Goal: Transaction & Acquisition: Purchase product/service

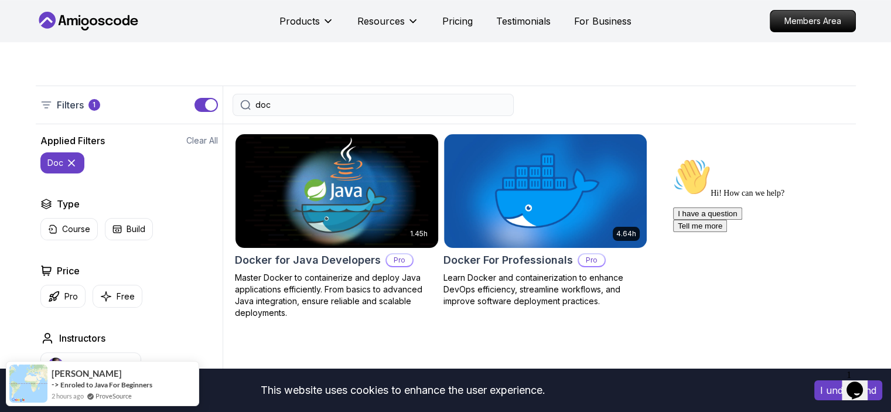
type input "doc"
click at [319, 296] on p "Master Docker to containerize and deploy Java applications efficiently. From ba…" at bounding box center [337, 295] width 204 height 47
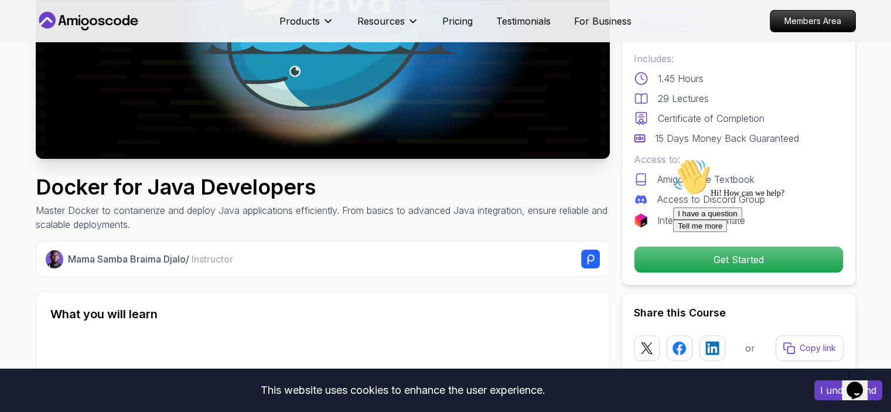
scroll to position [410, 0]
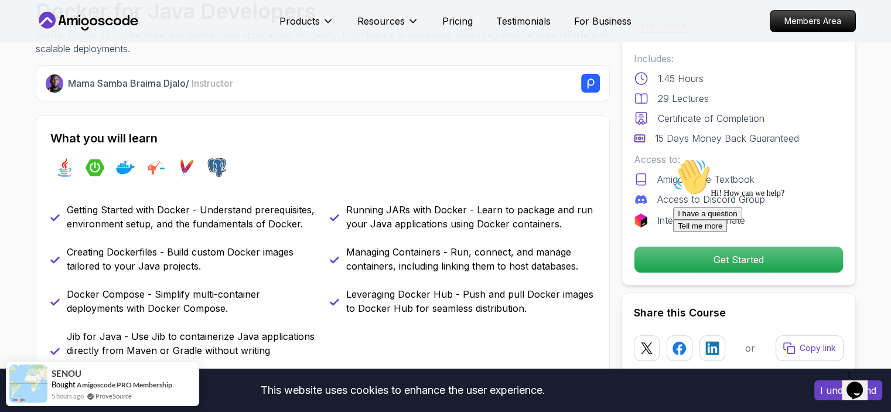
click at [673, 158] on icon "Chat attention grabber" at bounding box center [673, 158] width 0 height 0
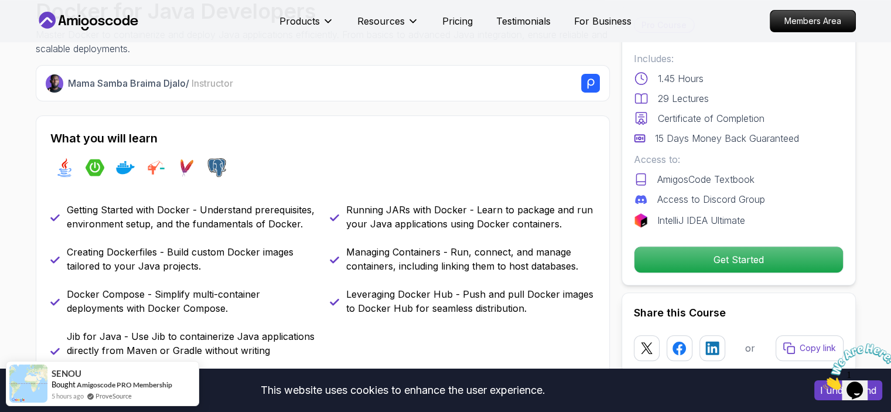
click at [823, 381] on icon "Close" at bounding box center [823, 386] width 0 height 10
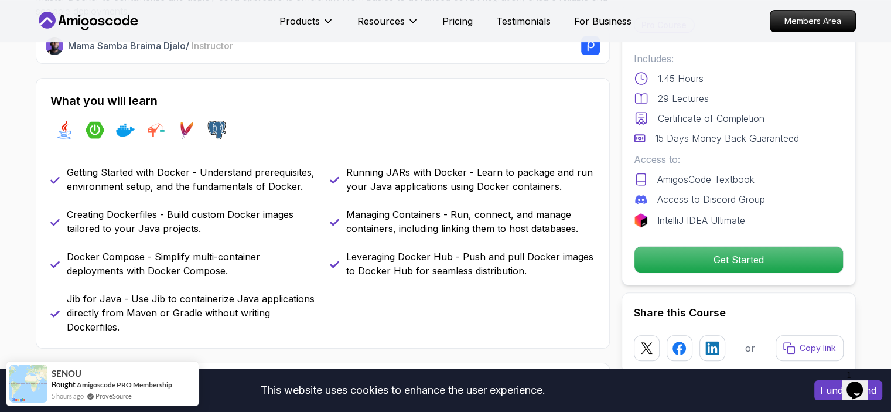
scroll to position [468, 0]
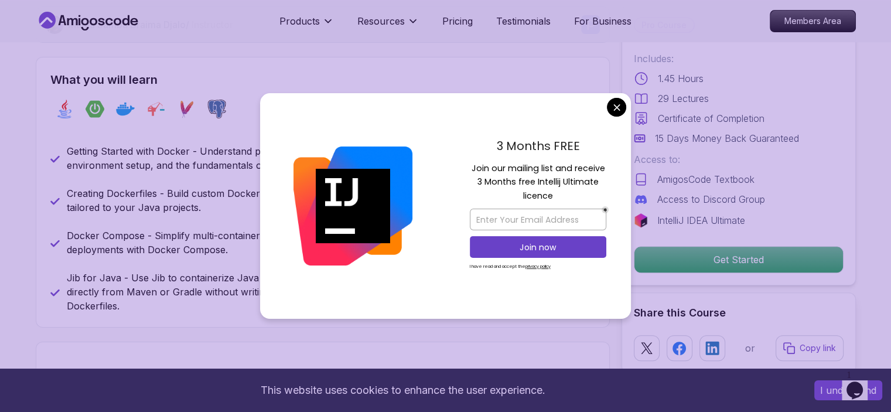
drag, startPoint x: 507, startPoint y: 144, endPoint x: 594, endPoint y: 145, distance: 87.3
click at [594, 145] on p "3 Months FREE" at bounding box center [538, 146] width 136 height 18
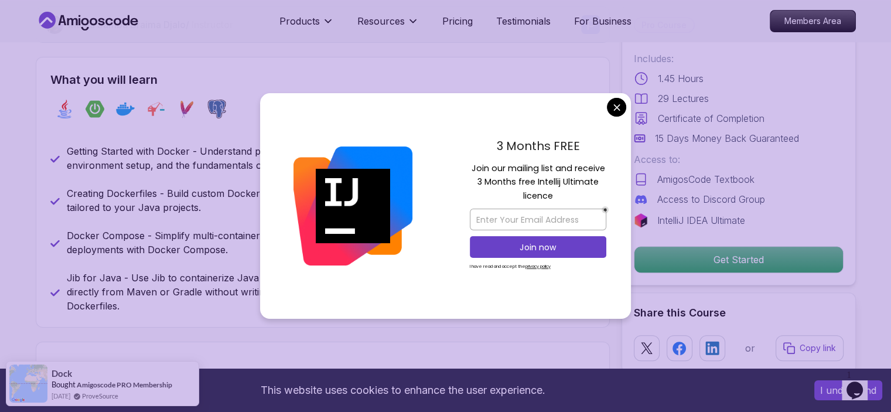
drag, startPoint x: 470, startPoint y: 167, endPoint x: 609, endPoint y: 167, distance: 138.8
click at [609, 167] on div "3 Months FREE Join our mailing list and receive 3 Months free Intellij Ultimate…" at bounding box center [538, 206] width 186 height 226
drag, startPoint x: 489, startPoint y: 179, endPoint x: 600, endPoint y: 189, distance: 111.1
click at [600, 189] on p "Join our mailing list and receive 3 Months free Intellij Ultimate licence" at bounding box center [538, 182] width 136 height 41
click at [558, 210] on input "email" at bounding box center [538, 219] width 136 height 22
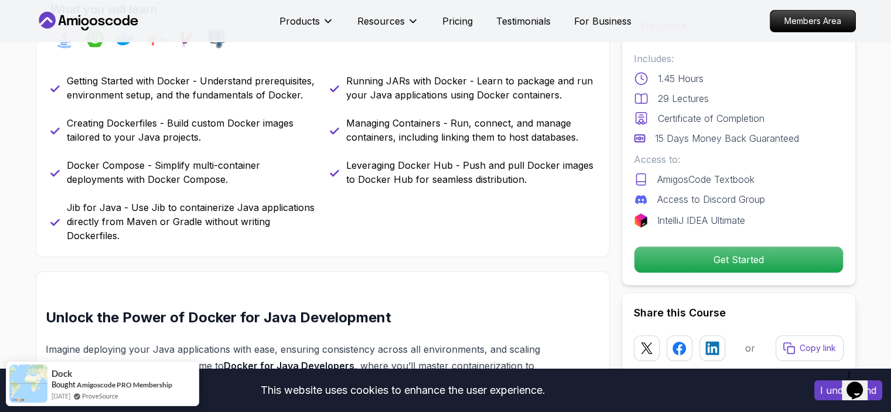
scroll to position [644, 0]
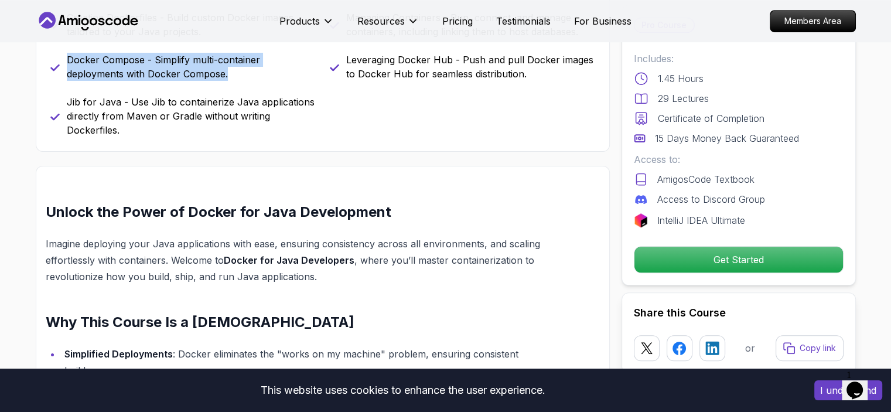
drag, startPoint x: 68, startPoint y: 58, endPoint x: 267, endPoint y: 84, distance: 200.8
click at [267, 84] on div "Getting Started with Docker - Understand prerequisites, environment setup, and …" at bounding box center [322, 52] width 545 height 169
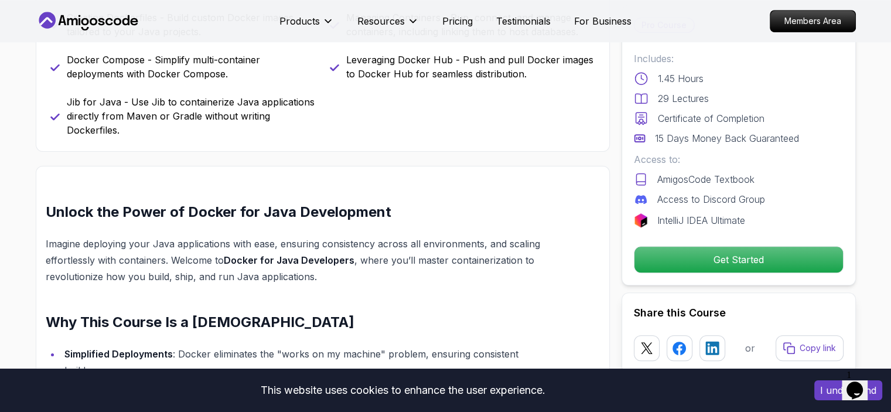
click at [390, 149] on div "What you will learn java spring-boot docker jib maven postgres Getting Started …" at bounding box center [323, 16] width 574 height 271
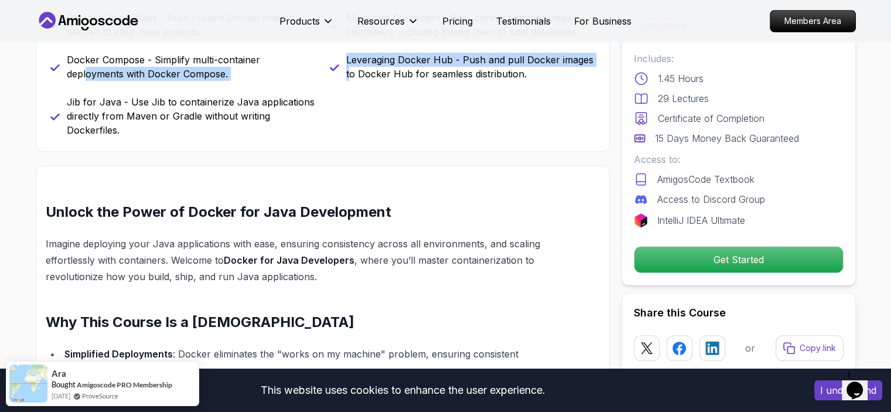
drag, startPoint x: 85, startPoint y: 70, endPoint x: 349, endPoint y: 73, distance: 263.5
click at [349, 73] on div "Getting Started with Docker - Understand prerequisites, environment setup, and …" at bounding box center [322, 52] width 545 height 169
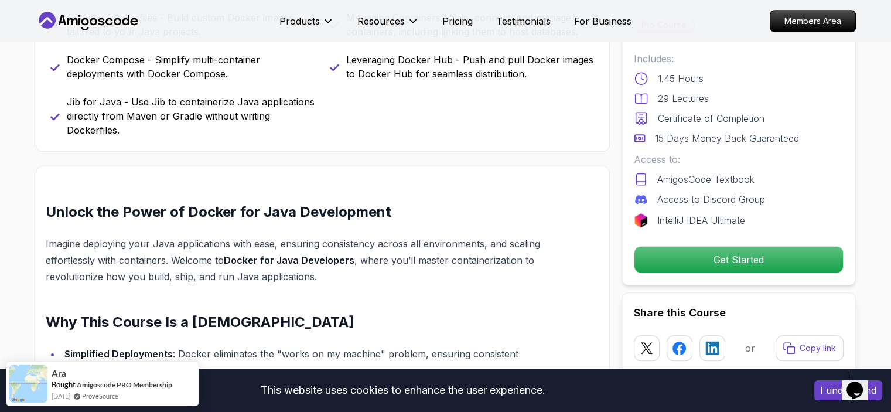
click at [384, 141] on div "What you will learn java spring-boot docker jib maven postgres Getting Started …" at bounding box center [323, 16] width 574 height 271
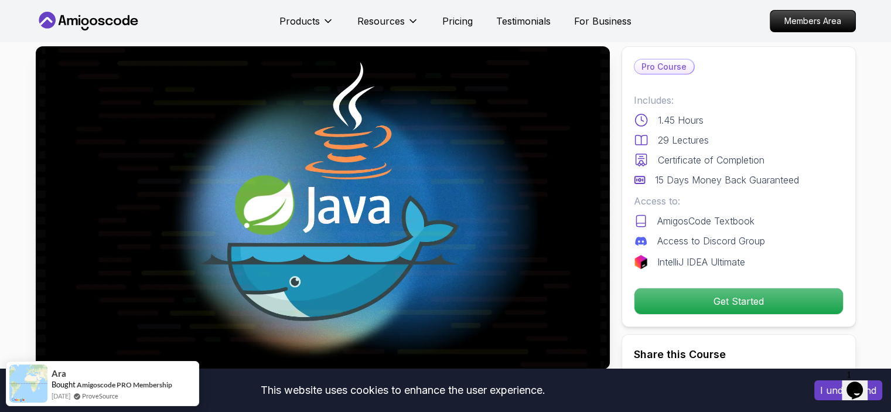
scroll to position [0, 0]
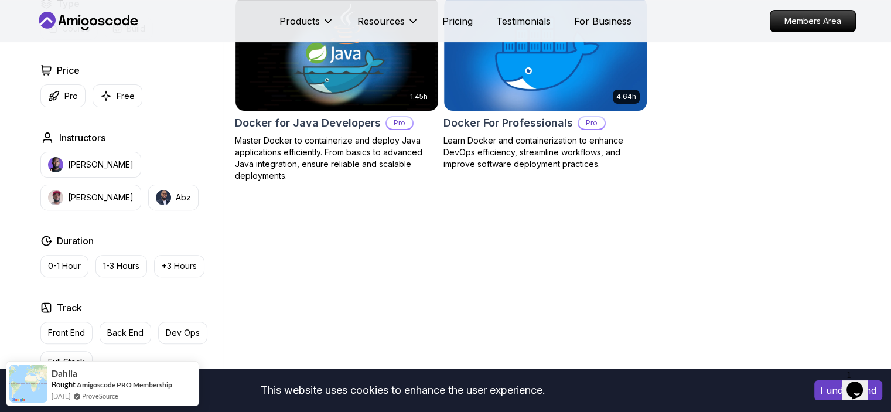
scroll to position [351, 0]
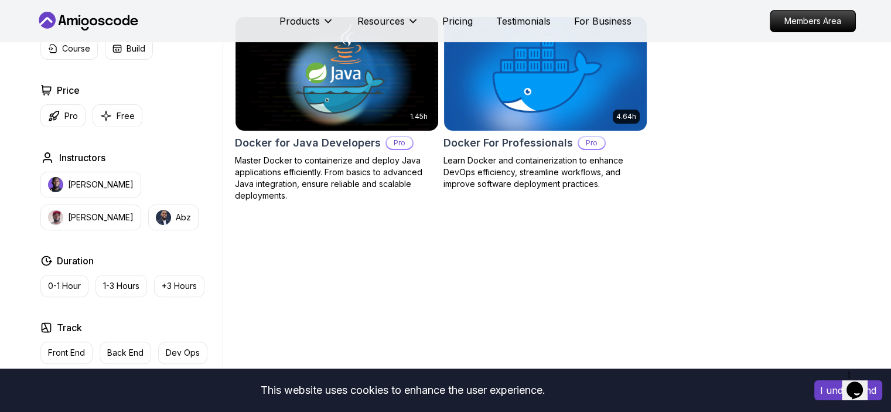
click at [522, 172] on p "Learn Docker and containerization to enhance DevOps efficiency, streamline work…" at bounding box center [545, 172] width 204 height 35
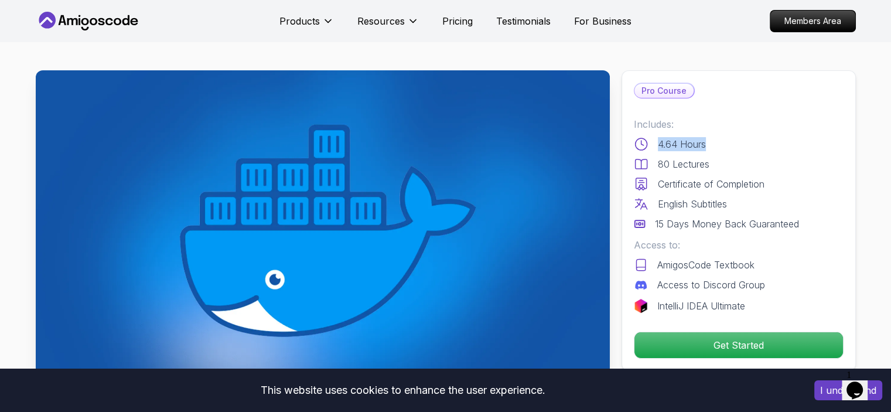
drag, startPoint x: 656, startPoint y: 143, endPoint x: 726, endPoint y: 143, distance: 69.1
click at [726, 143] on div "4.64 Hours" at bounding box center [739, 144] width 210 height 14
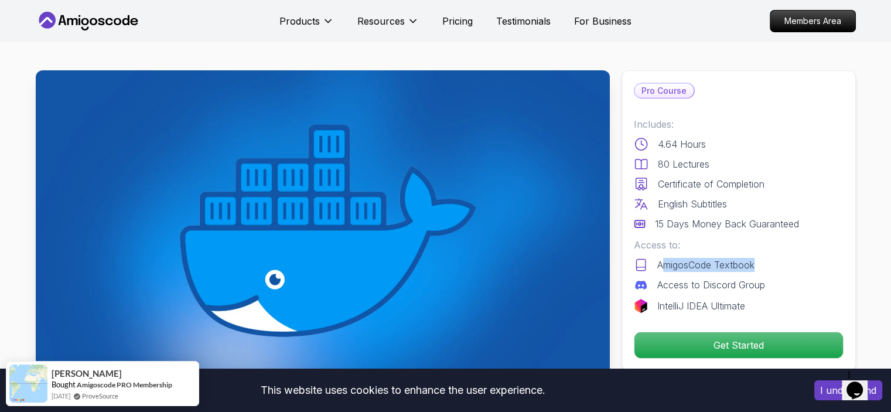
drag, startPoint x: 662, startPoint y: 264, endPoint x: 761, endPoint y: 265, distance: 99.0
click at [761, 265] on div "AmigosCode Textbook" at bounding box center [739, 265] width 210 height 14
drag, startPoint x: 658, startPoint y: 285, endPoint x: 779, endPoint y: 285, distance: 121.2
click at [779, 285] on div "Access to Discord Group" at bounding box center [739, 285] width 210 height 14
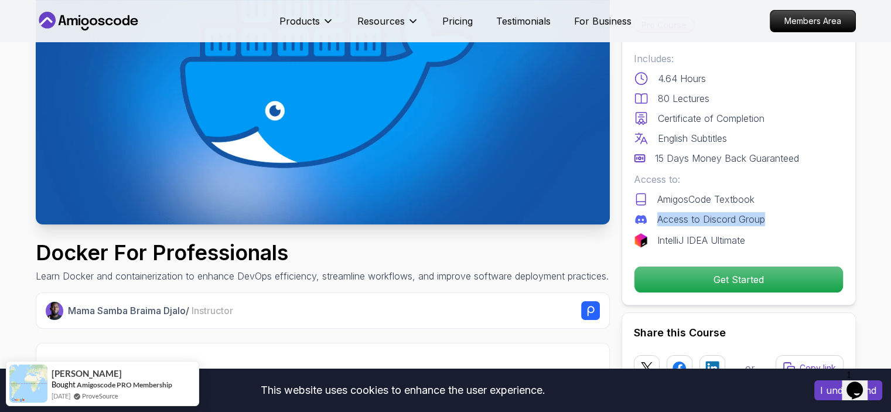
scroll to position [176, 0]
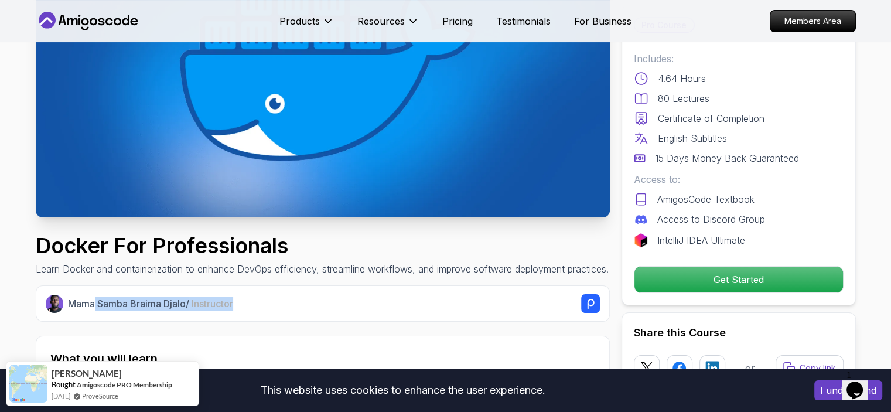
drag, startPoint x: 230, startPoint y: 313, endPoint x: 88, endPoint y: 266, distance: 149.3
click at [95, 306] on div "Mama Samba Braima Djalo / Instructor" at bounding box center [323, 303] width 574 height 36
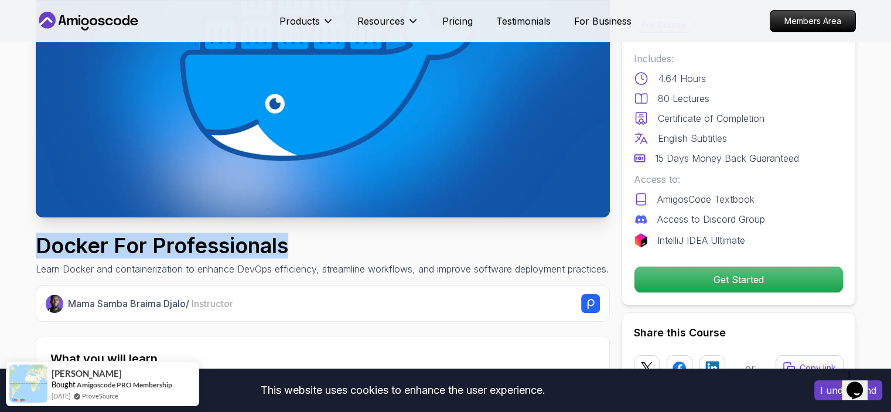
drag, startPoint x: 40, startPoint y: 241, endPoint x: 360, endPoint y: 250, distance: 319.9
click at [360, 250] on h1 "Docker For Professionals" at bounding box center [322, 245] width 573 height 23
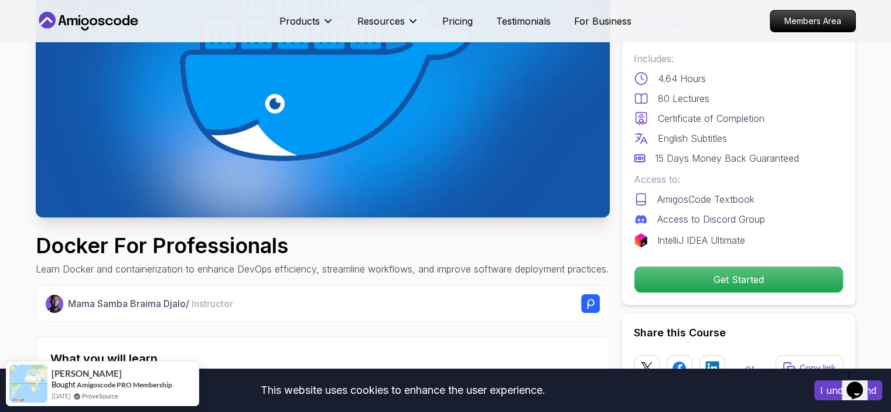
click at [132, 276] on p "Learn Docker and containerization to enhance DevOps efficiency, streamline work…" at bounding box center [322, 269] width 573 height 14
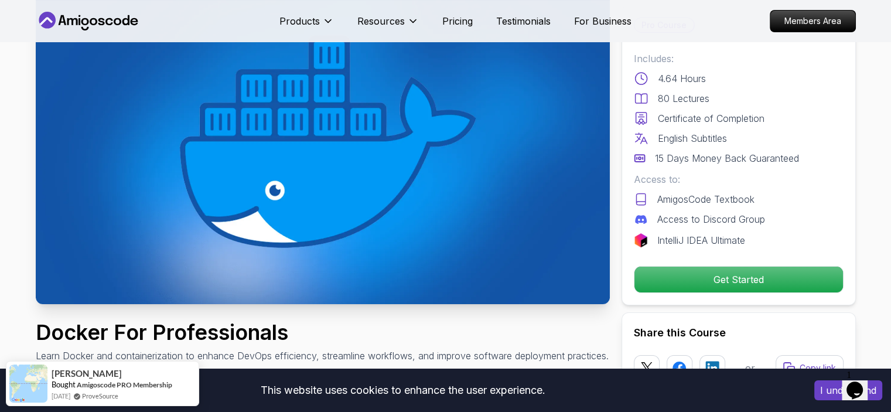
scroll to position [8, 0]
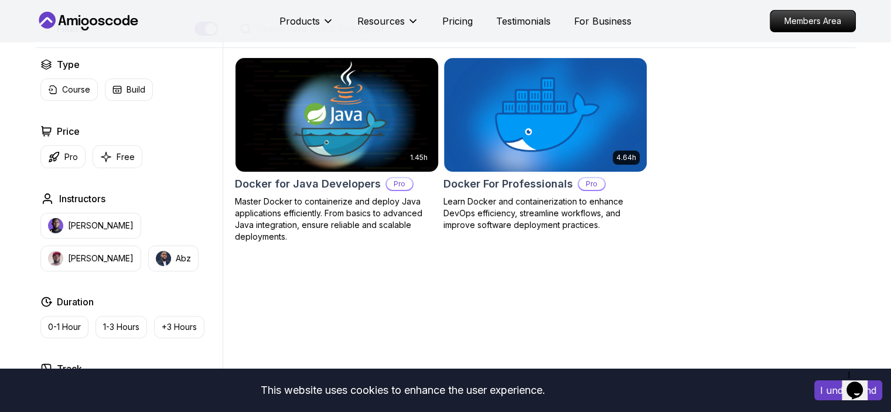
scroll to position [234, 0]
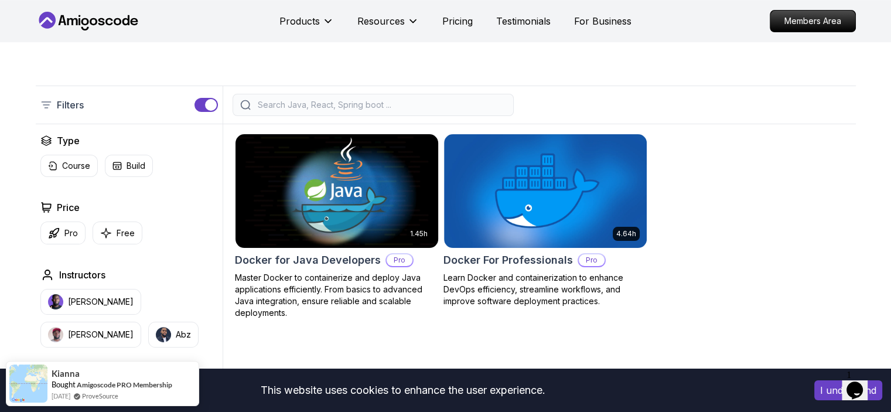
click at [358, 243] on img at bounding box center [336, 190] width 213 height 119
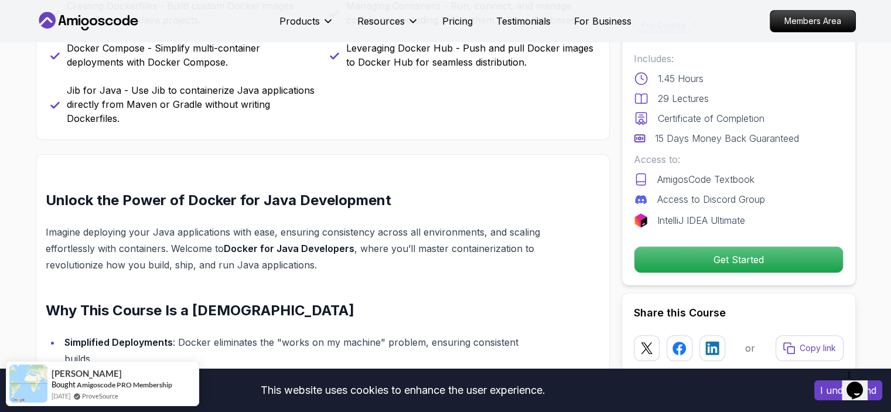
scroll to position [761, 0]
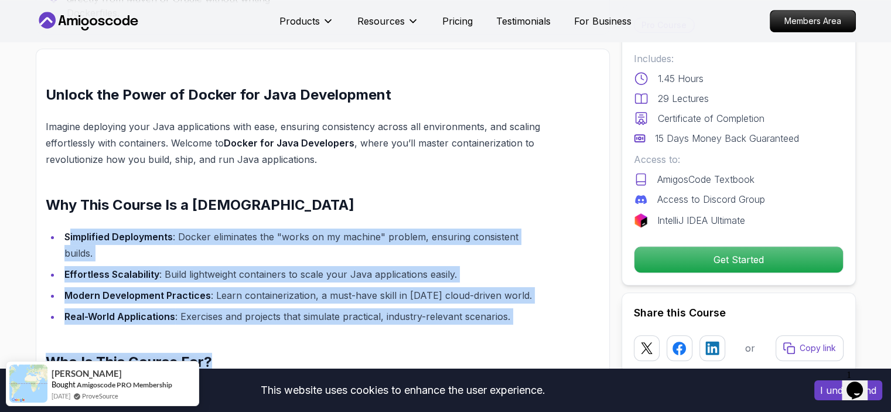
drag, startPoint x: 68, startPoint y: 238, endPoint x: 378, endPoint y: 316, distance: 320.0
click at [378, 316] on div "Unlock the Power of Docker for Java Development Imagine deploying your Java app…" at bounding box center [295, 381] width 498 height 593
click at [146, 289] on strong "Modern Development Practices" at bounding box center [137, 295] width 146 height 12
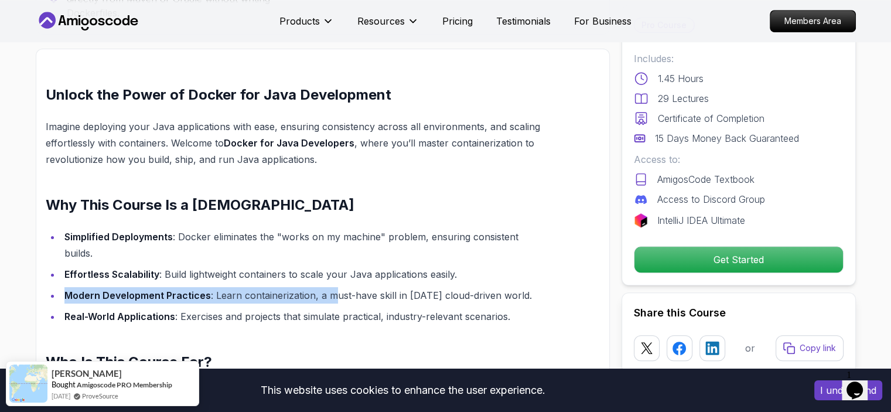
drag, startPoint x: 62, startPoint y: 278, endPoint x: 329, endPoint y: 281, distance: 267.0
click at [329, 287] on li "Modern Development Practices : Learn containerization, a must-have skill in [DA…" at bounding box center [302, 295] width 483 height 16
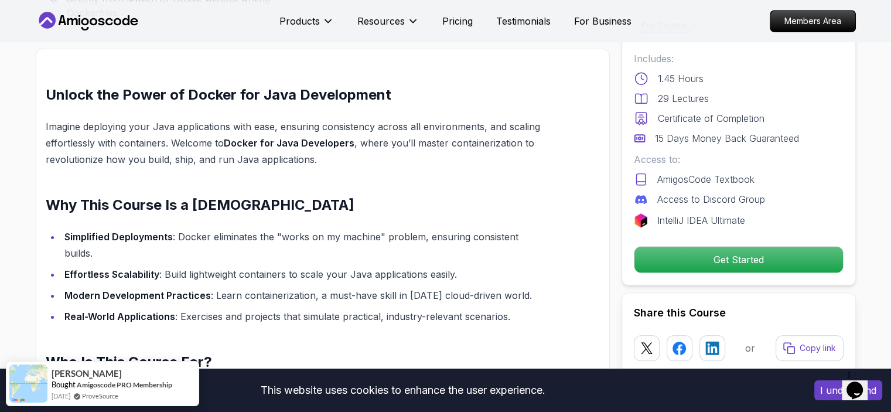
click at [261, 266] on li "Effortless Scalability : Build lightweight containers to scale your Java applic…" at bounding box center [302, 274] width 483 height 16
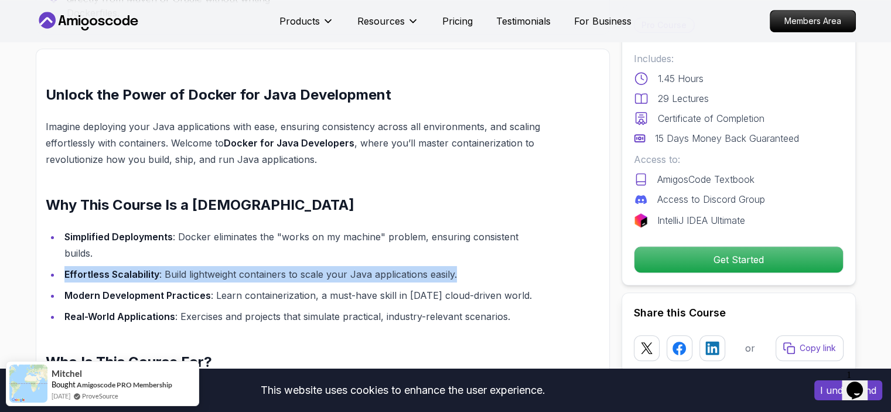
drag, startPoint x: 454, startPoint y: 258, endPoint x: 61, endPoint y: 257, distance: 392.9
click at [61, 266] on li "Effortless Scalability : Build lightweight containers to scale your Java applic…" at bounding box center [302, 274] width 483 height 16
drag, startPoint x: 64, startPoint y: 275, endPoint x: 593, endPoint y: 286, distance: 528.9
click at [593, 286] on div "Unlock the Power of Docker for Java Development Imagine deploying your Java app…" at bounding box center [323, 374] width 574 height 650
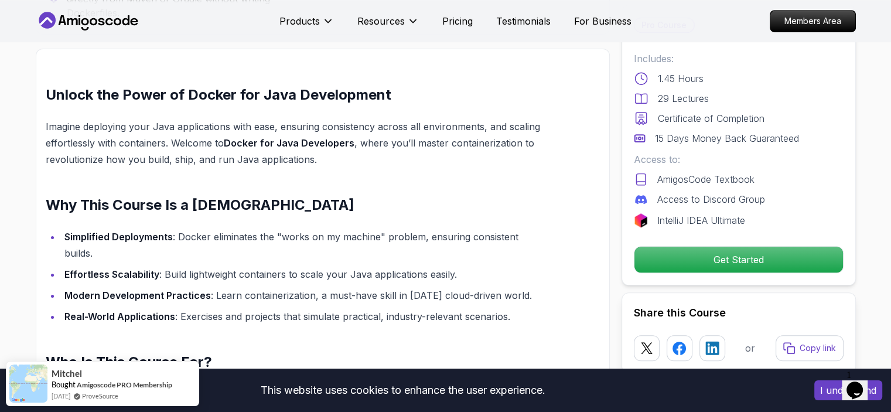
click at [349, 289] on ul "Simplified Deployments : Docker eliminates the "works on my machine" problem, e…" at bounding box center [295, 276] width 498 height 96
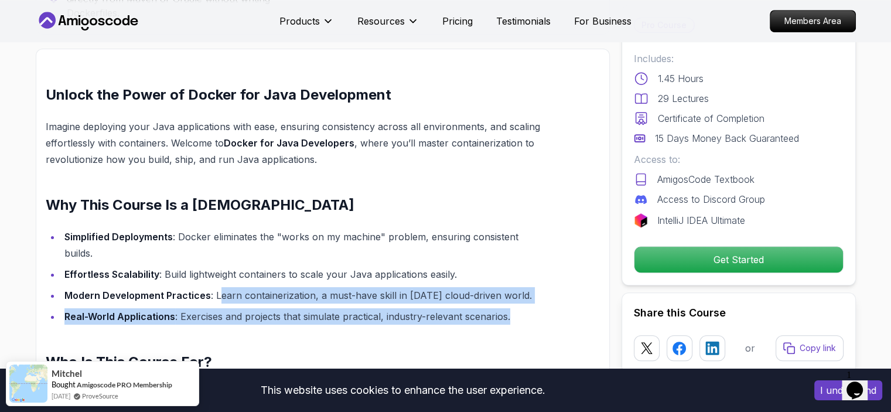
drag, startPoint x: 215, startPoint y: 276, endPoint x: 542, endPoint y: 288, distance: 327.0
click at [542, 288] on ul "Simplified Deployments : Docker eliminates the "works on my machine" problem, e…" at bounding box center [295, 276] width 498 height 96
drag, startPoint x: 208, startPoint y: 288, endPoint x: 220, endPoint y: 285, distance: 11.9
click at [208, 288] on ul "Simplified Deployments : Docker eliminates the "works on my machine" problem, e…" at bounding box center [295, 276] width 498 height 96
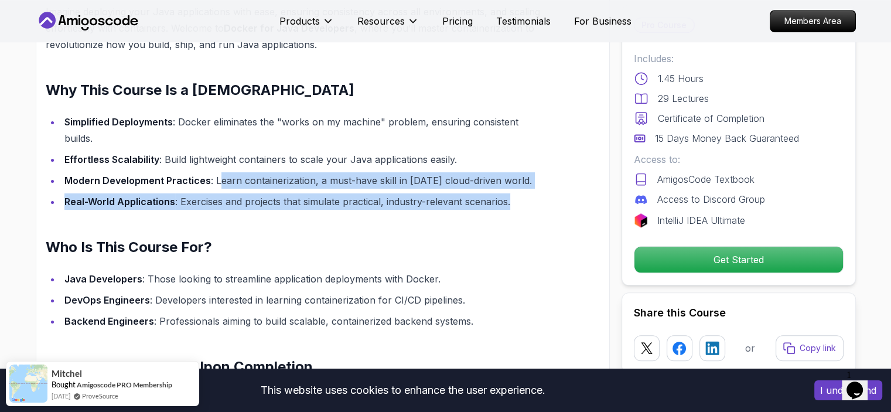
scroll to position [878, 0]
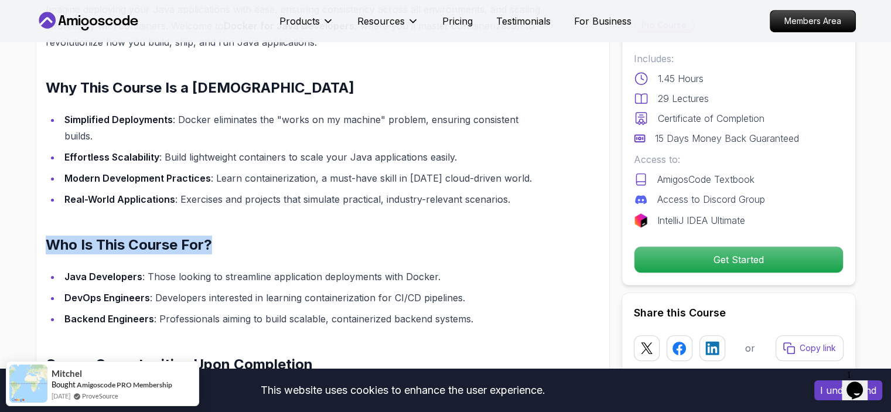
drag, startPoint x: 47, startPoint y: 226, endPoint x: 238, endPoint y: 232, distance: 191.6
click at [238, 235] on h2 "Who Is This Course For?" at bounding box center [295, 244] width 498 height 19
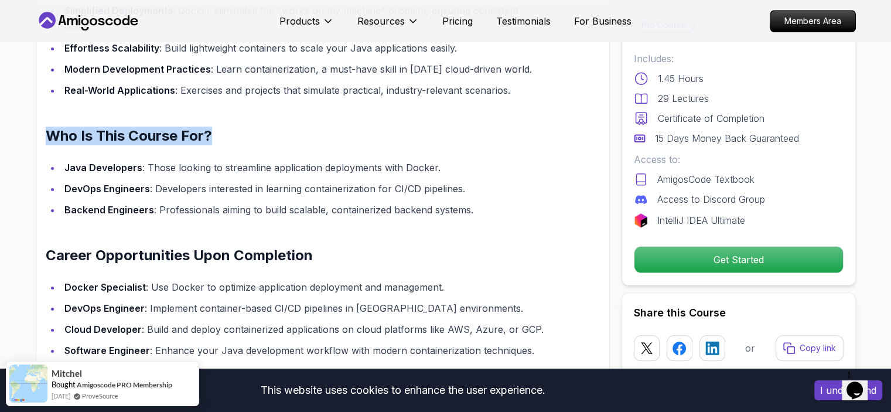
scroll to position [996, 0]
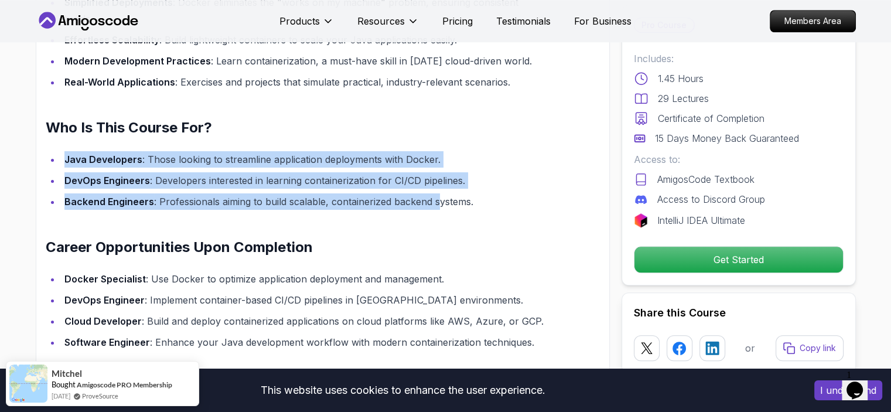
drag, startPoint x: 66, startPoint y: 144, endPoint x: 436, endPoint y: 191, distance: 372.6
click at [436, 191] on ul "Java Developers : Those looking to streamline application deployments with Dock…" at bounding box center [295, 180] width 498 height 59
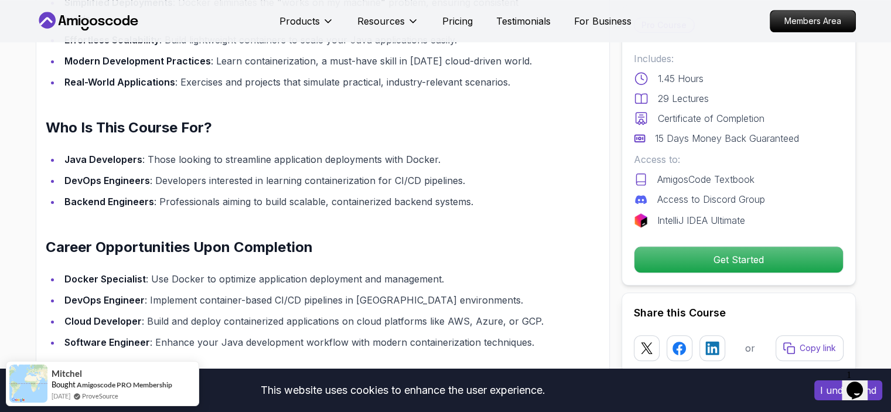
click at [238, 201] on div "Unlock the Power of Docker for Java Development Imagine deploying your Java app…" at bounding box center [295, 147] width 498 height 593
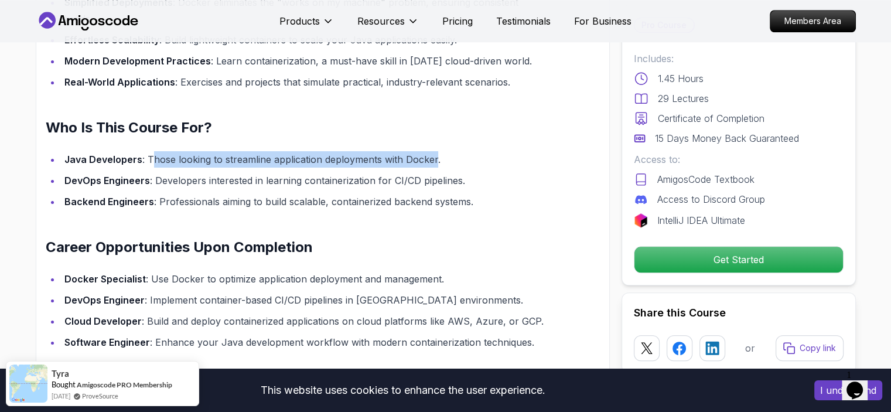
drag, startPoint x: 148, startPoint y: 139, endPoint x: 432, endPoint y: 139, distance: 284.6
click at [432, 151] on li "Java Developers : Those looking to streamline application deployments with Dock…" at bounding box center [302, 159] width 483 height 16
click at [269, 151] on li "Java Developers : Those looking to streamline application deployments with Dock…" at bounding box center [302, 159] width 483 height 16
drag, startPoint x: 148, startPoint y: 140, endPoint x: 393, endPoint y: 140, distance: 244.8
click at [393, 151] on li "Java Developers : Those looking to streamline application deployments with Dock…" at bounding box center [302, 159] width 483 height 16
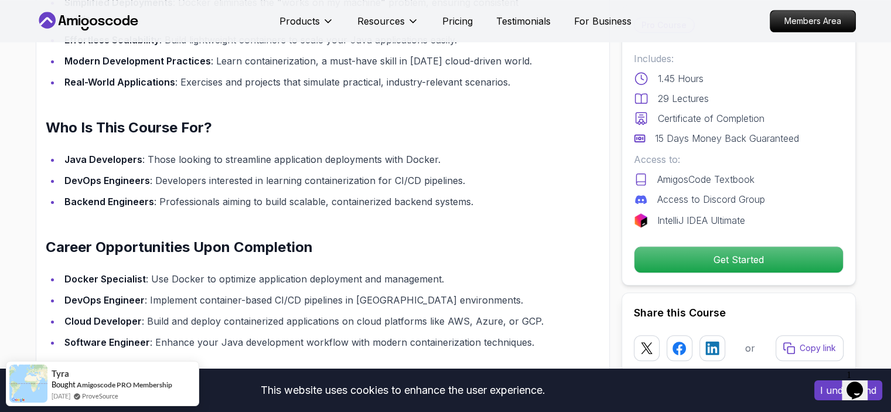
click at [426, 151] on li "Java Developers : Those looking to streamline application deployments with Dock…" at bounding box center [302, 159] width 483 height 16
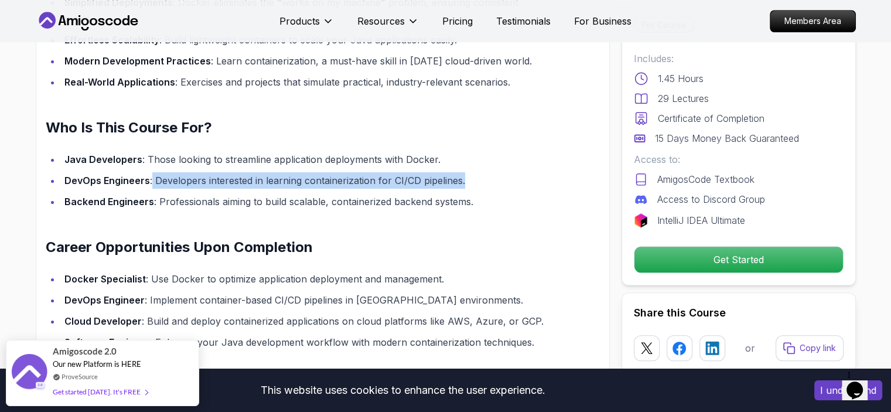
drag, startPoint x: 150, startPoint y: 163, endPoint x: 464, endPoint y: 165, distance: 314.5
click at [464, 172] on li "DevOps Engineers : Developers interested in learning containerization for CI/CD…" at bounding box center [302, 180] width 483 height 16
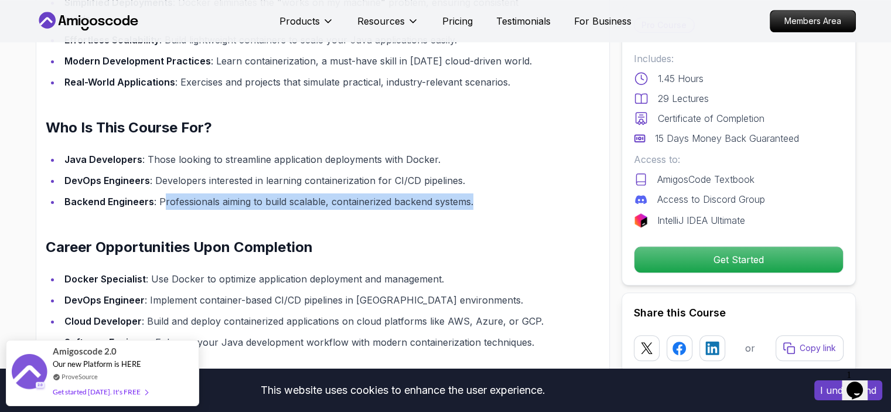
drag, startPoint x: 164, startPoint y: 184, endPoint x: 504, endPoint y: 182, distance: 340.2
click at [504, 193] on li "Backend Engineers : Professionals aiming to build scalable, containerized backe…" at bounding box center [302, 201] width 483 height 16
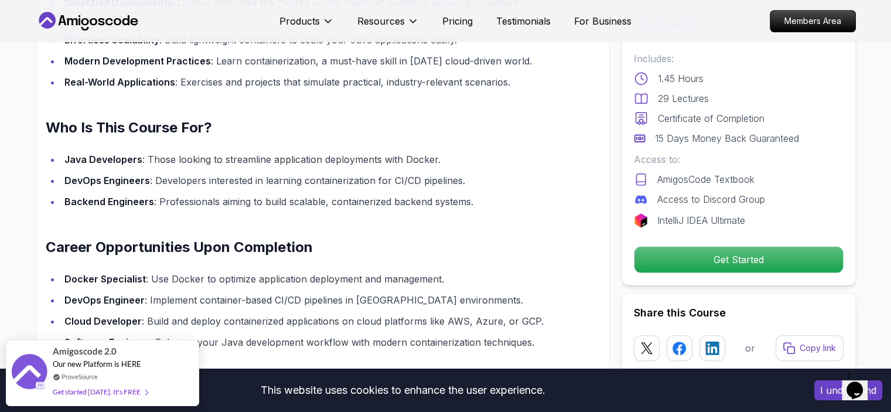
click at [200, 196] on div "Unlock the Power of Docker for Java Development Imagine deploying your Java app…" at bounding box center [295, 147] width 498 height 593
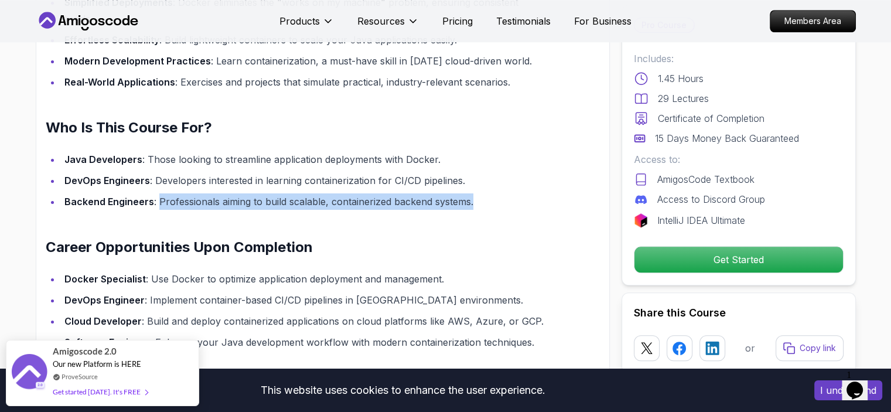
drag, startPoint x: 158, startPoint y: 182, endPoint x: 533, endPoint y: 188, distance: 375.4
click at [533, 193] on li "Backend Engineers : Professionals aiming to build scalable, containerized backe…" at bounding box center [302, 201] width 483 height 16
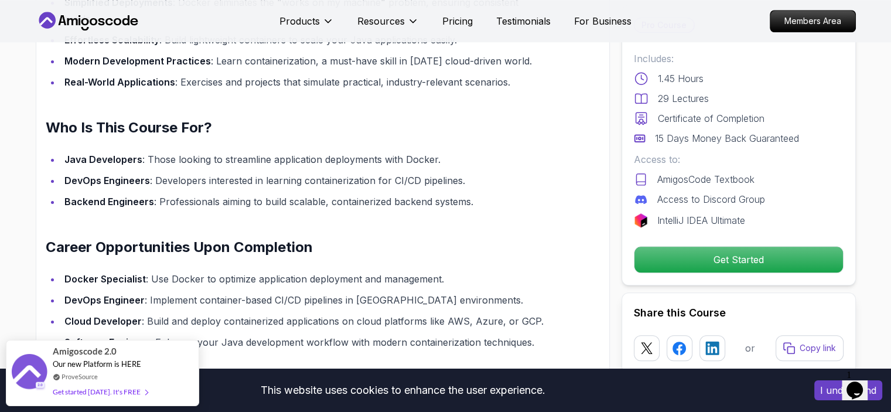
click at [335, 207] on div "Unlock the Power of Docker for Java Development Imagine deploying your Java app…" at bounding box center [295, 147] width 498 height 593
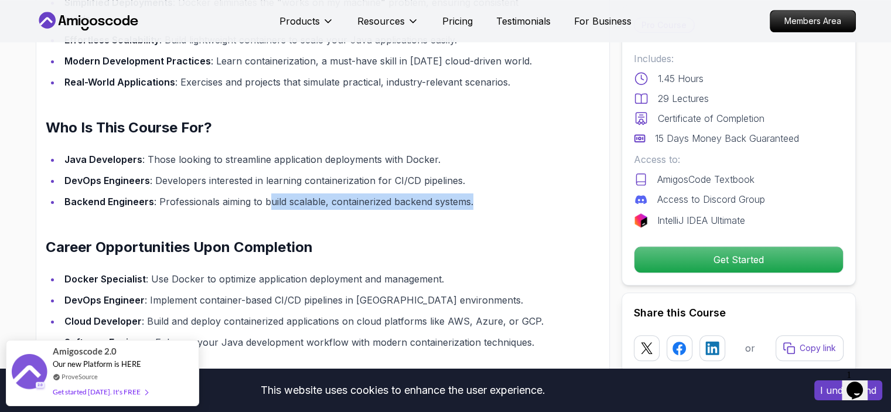
drag, startPoint x: 268, startPoint y: 184, endPoint x: 478, endPoint y: 188, distance: 210.9
click at [478, 193] on li "Backend Engineers : Professionals aiming to build scalable, containerized backe…" at bounding box center [302, 201] width 483 height 16
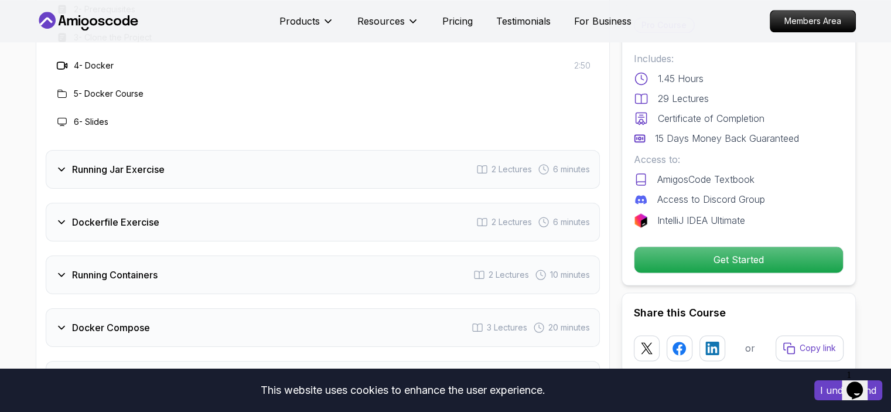
scroll to position [1698, 0]
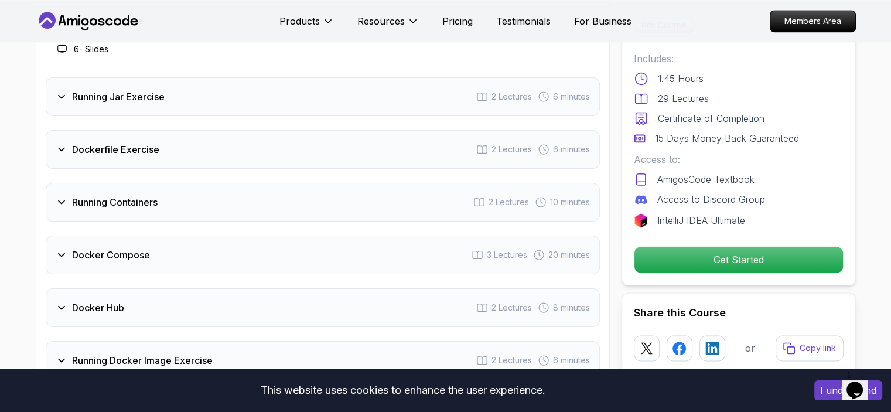
click at [66, 196] on icon at bounding box center [62, 202] width 12 height 12
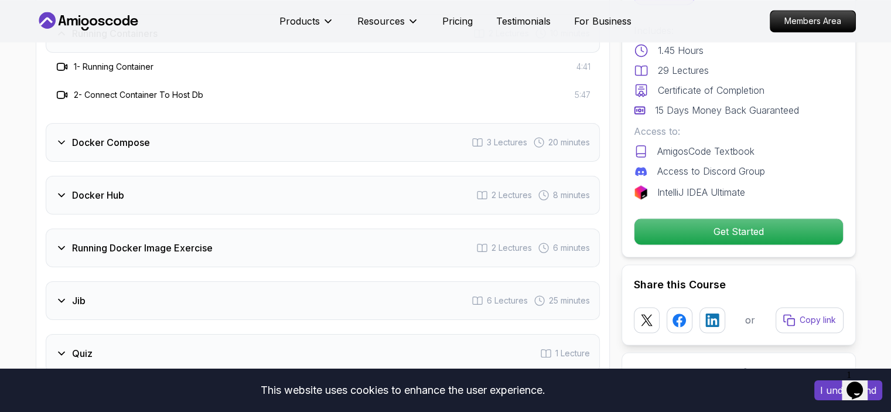
click at [59, 189] on icon at bounding box center [62, 195] width 12 height 12
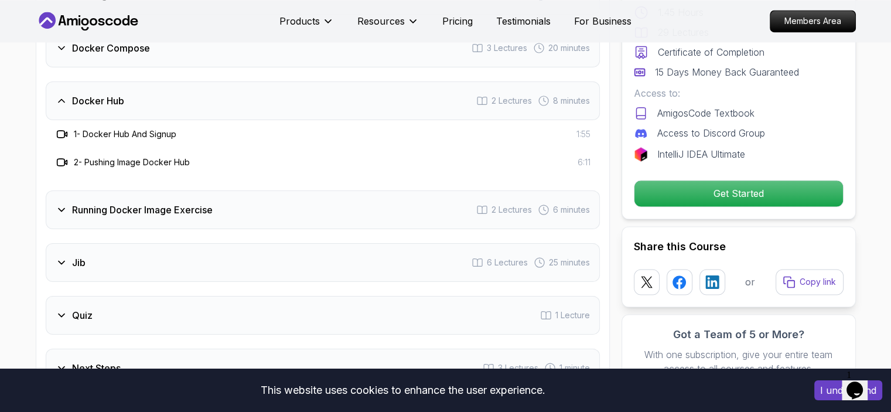
scroll to position [1757, 0]
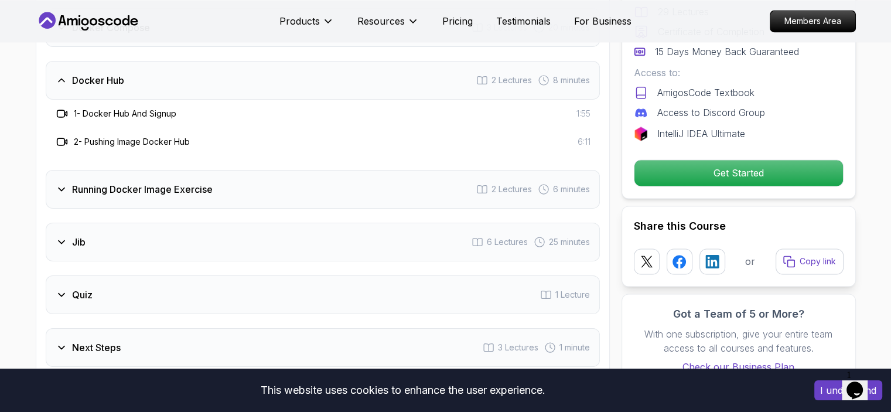
click at [61, 236] on icon at bounding box center [62, 242] width 12 height 12
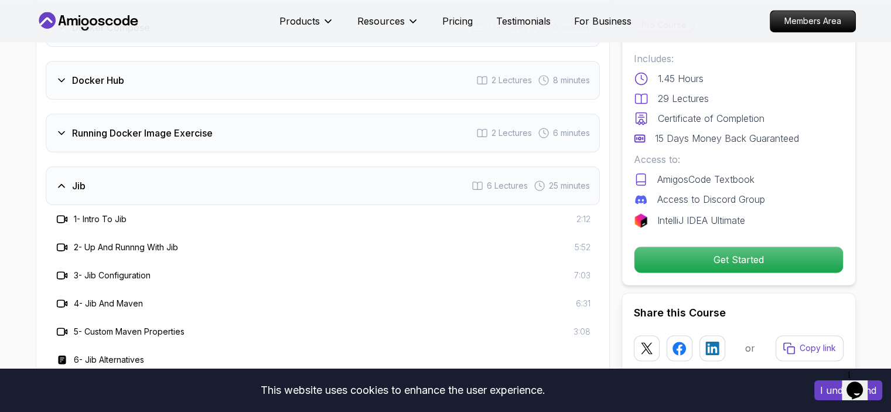
scroll to position [1815, 0]
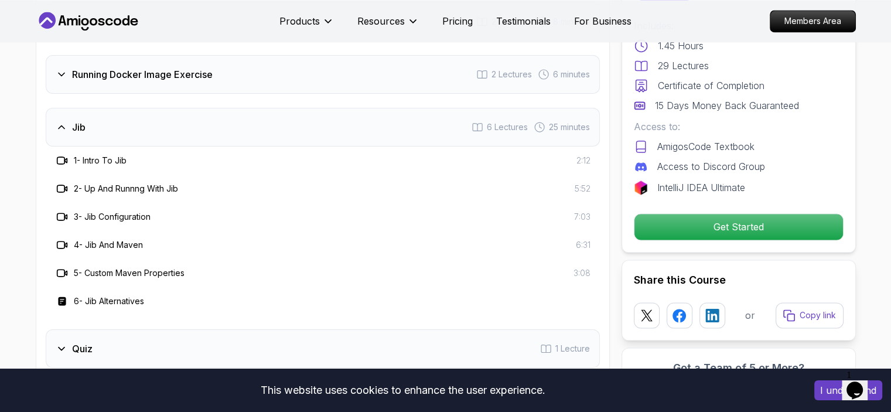
click at [59, 343] on icon at bounding box center [62, 349] width 12 height 12
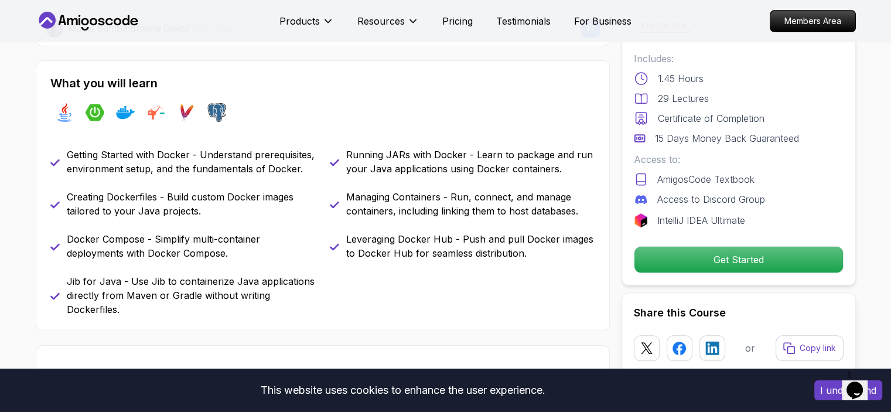
scroll to position [176, 0]
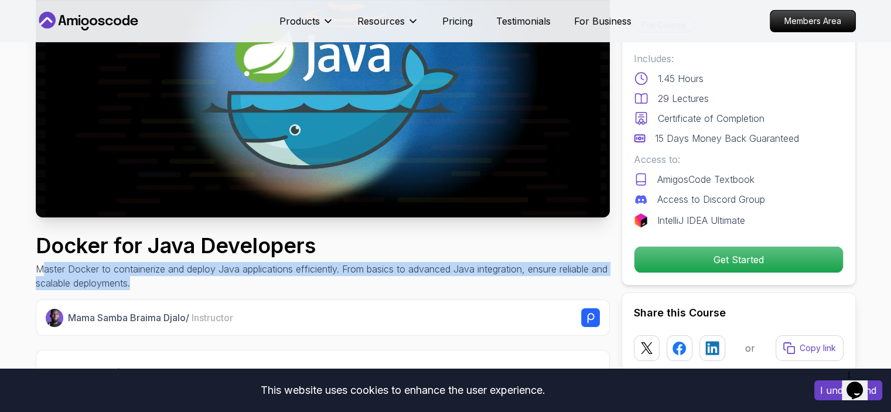
drag, startPoint x: 42, startPoint y: 275, endPoint x: 354, endPoint y: 289, distance: 312.4
click at [354, 289] on p "Master Docker to containerize and deploy Java applications efficiently. From ba…" at bounding box center [323, 276] width 574 height 28
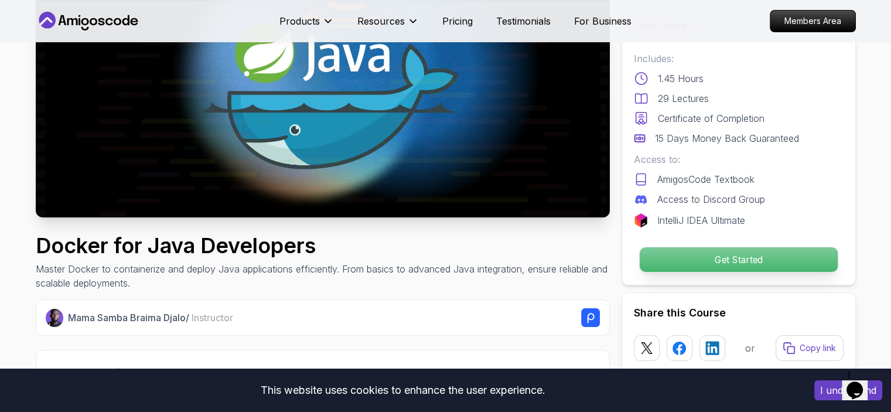
click at [731, 264] on p "Get Started" at bounding box center [738, 259] width 198 height 25
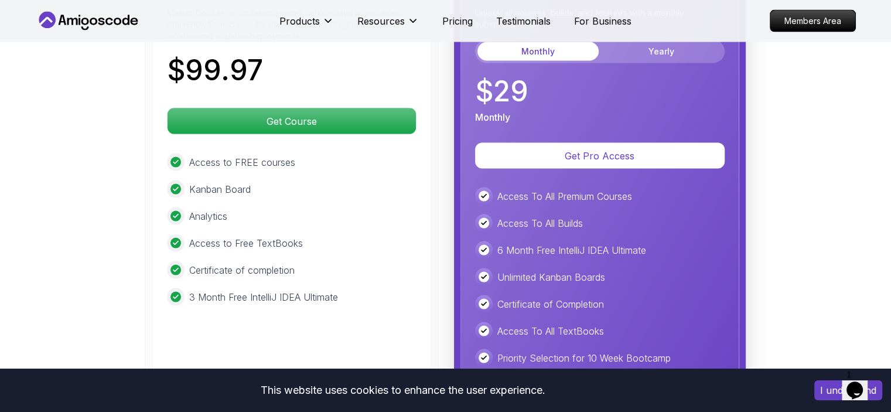
scroll to position [2345, 0]
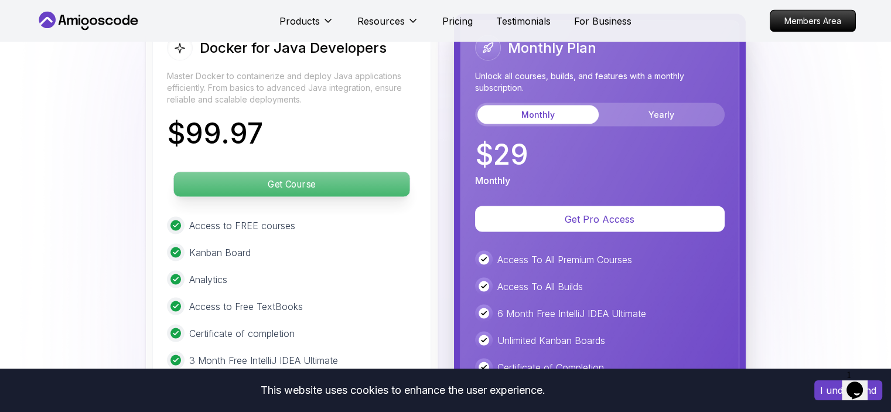
click at [274, 172] on p "Get Course" at bounding box center [291, 184] width 236 height 25
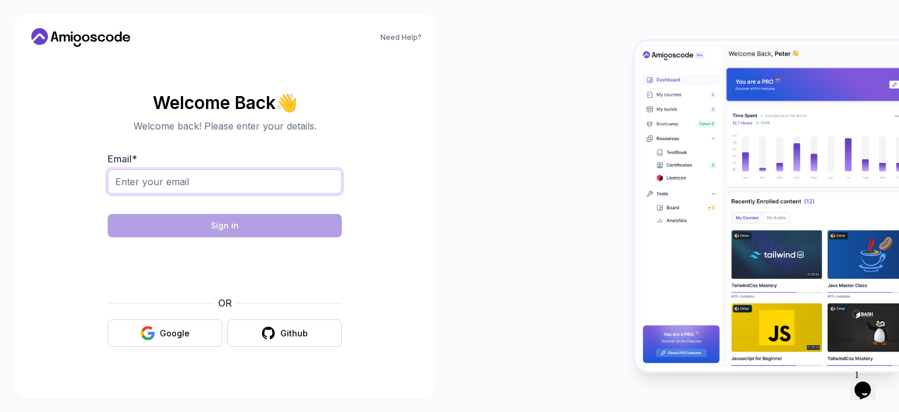
click at [175, 176] on input "Email *" at bounding box center [225, 181] width 234 height 25
click at [582, 230] on div at bounding box center [675, 206] width 450 height 412
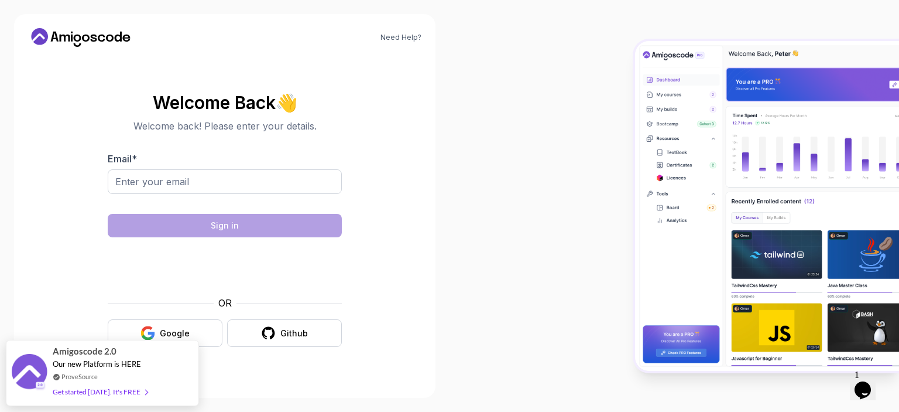
click at [546, 241] on div at bounding box center [675, 206] width 450 height 412
